Goal: Task Accomplishment & Management: Manage account settings

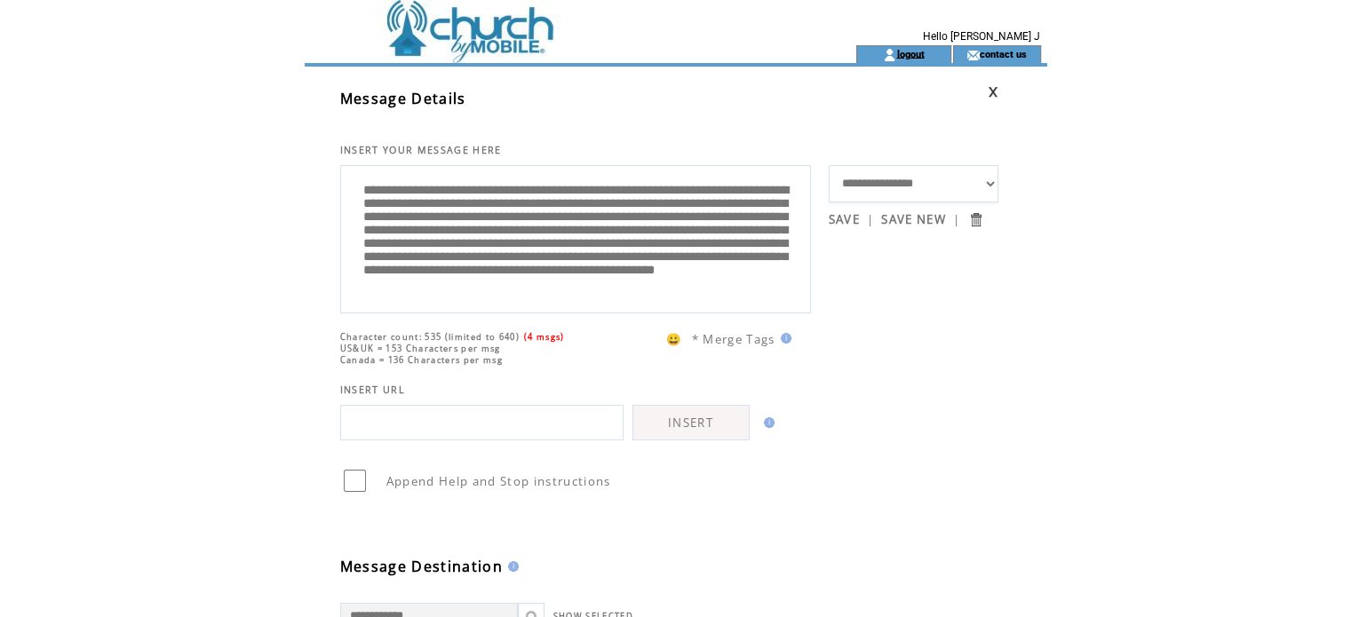
click at [906, 48] on link "logout" at bounding box center [910, 54] width 28 height 12
